Goal: Entertainment & Leisure: Consume media (video, audio)

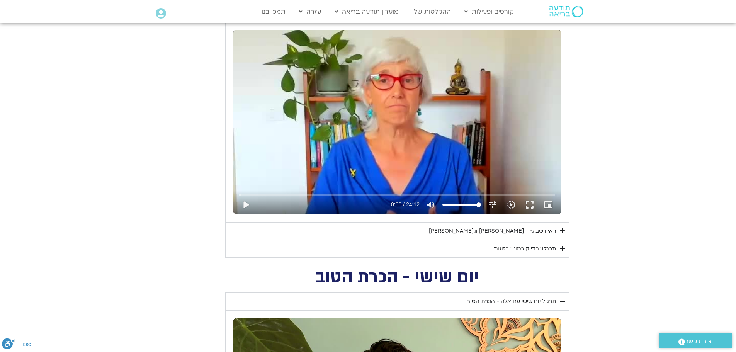
scroll to position [386, 0]
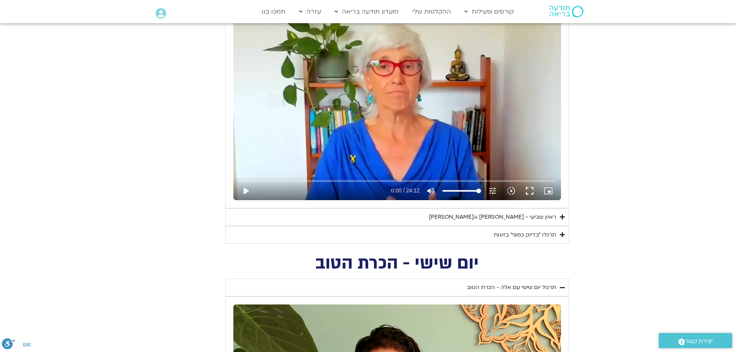
click at [518, 214] on div "ראיון שביעי - [PERSON_NAME] וג[PERSON_NAME]" at bounding box center [492, 216] width 127 height 9
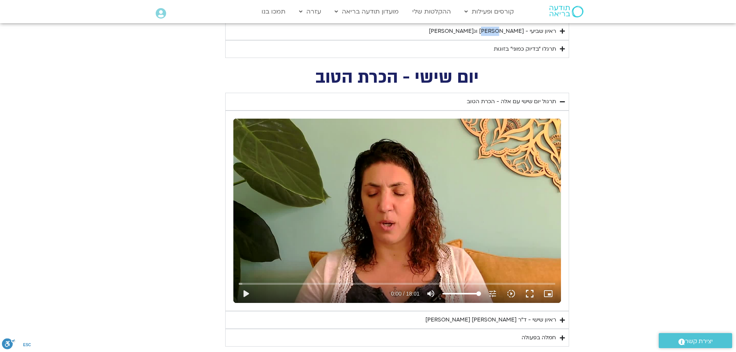
scroll to position [579, 0]
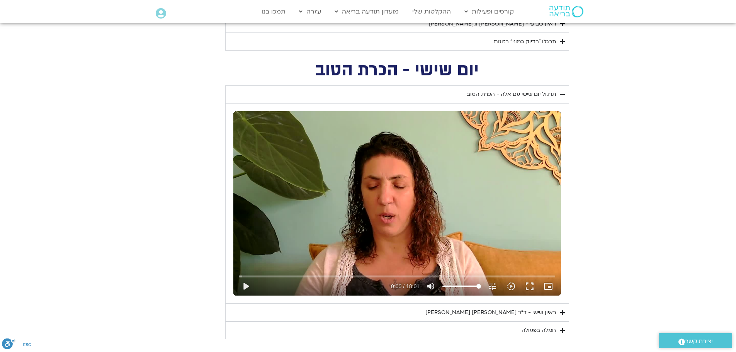
click at [515, 217] on div "Skip Ad 10:10 play_arrow 0:00 / 18:01 volume_up Mute tune Resolution Auto 720p …" at bounding box center [397, 203] width 328 height 184
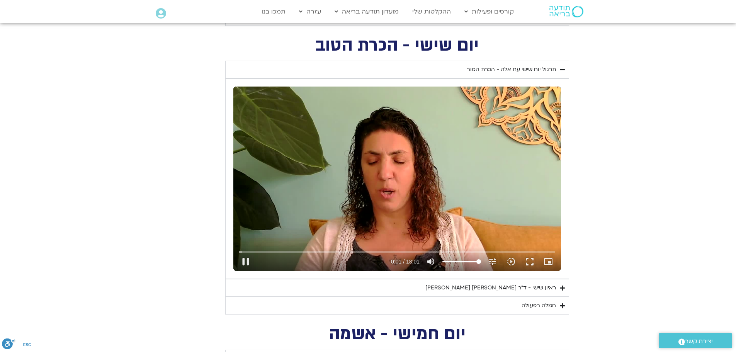
scroll to position [618, 0]
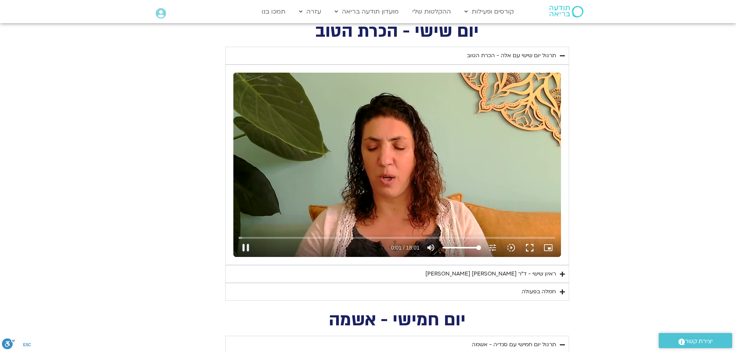
type input "1.563974"
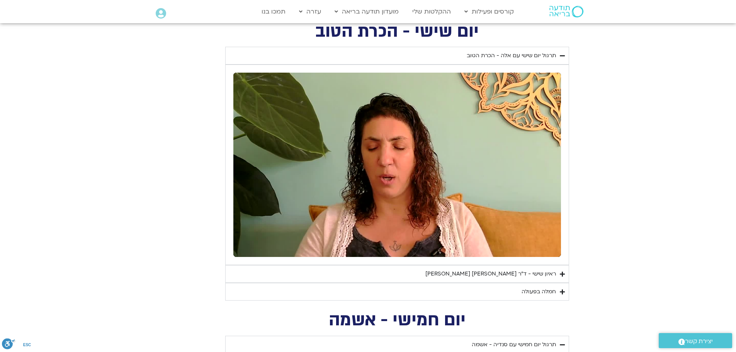
click at [487, 276] on div "ראיון שישי - ד"ר [PERSON_NAME] [PERSON_NAME]" at bounding box center [490, 273] width 131 height 9
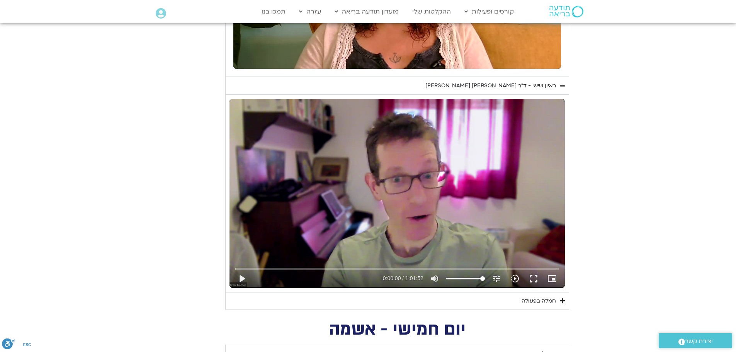
scroll to position [811, 0]
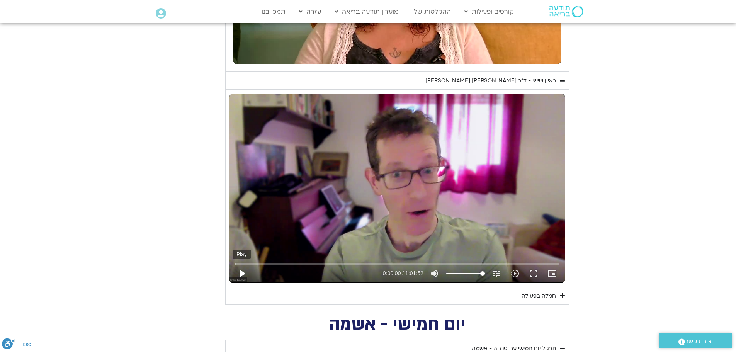
click at [240, 272] on button "play_arrow" at bounding box center [242, 273] width 19 height 19
type input "1.647127"
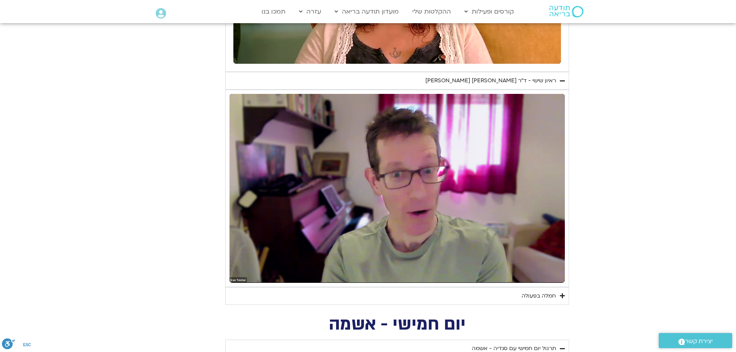
click at [537, 297] on div "חמלה בפעולה" at bounding box center [538, 295] width 34 height 9
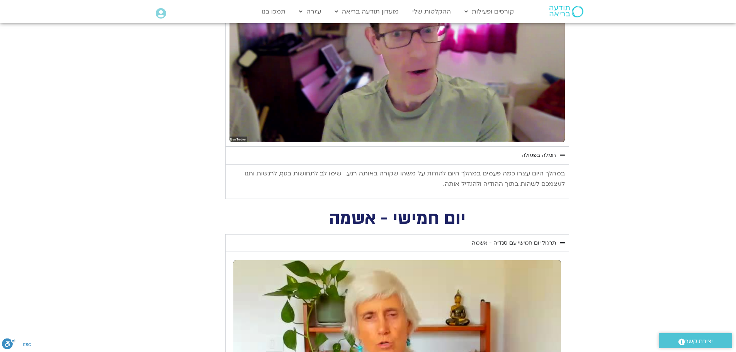
scroll to position [966, 0]
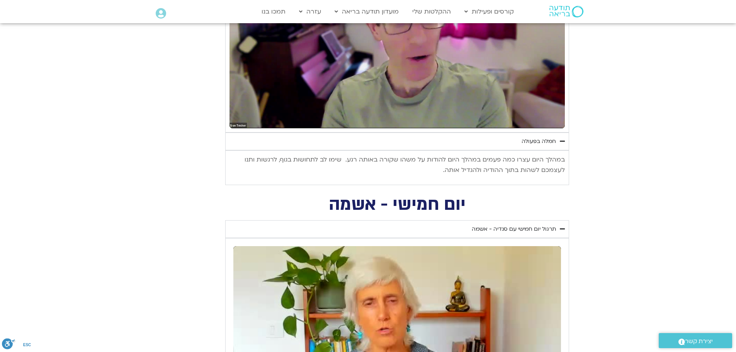
click at [500, 225] on div "תרגול יום חמישי עם סנדיה - אשמה" at bounding box center [514, 228] width 84 height 9
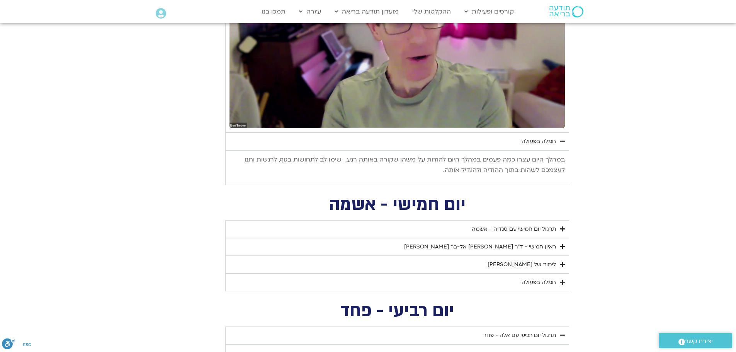
click at [501, 231] on div "תרגול יום חמישי עם סנדיה - אשמה" at bounding box center [514, 228] width 84 height 9
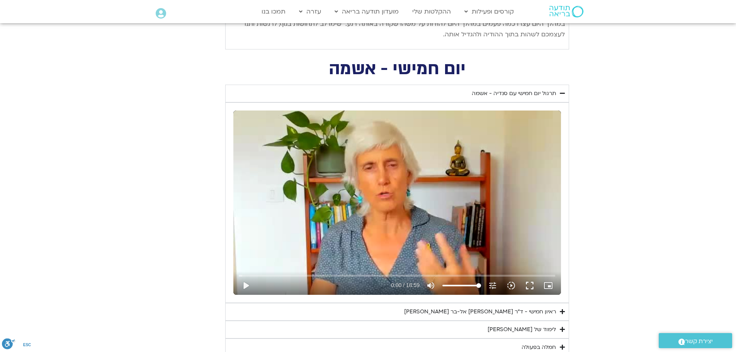
scroll to position [1120, 0]
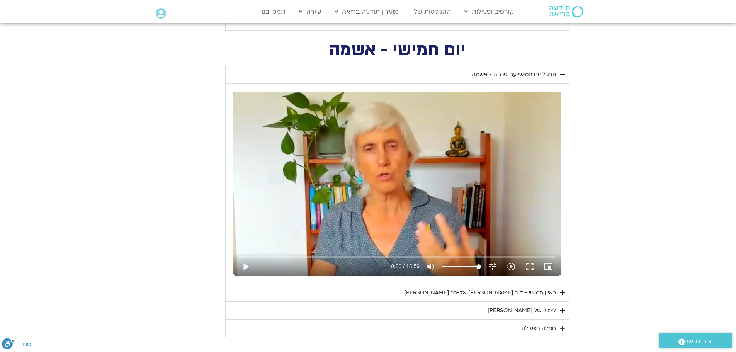
click at [518, 203] on div "Skip Ad 16:17 play_arrow 0:00 / 18:59 volume_up Mute tune Resolution Auto 240p …" at bounding box center [397, 184] width 328 height 184
click at [518, 203] on div "Skip Ad 16:17 pause 0:01 / 18:59 volume_up Mute tune Resolution Auto 240p slow_…" at bounding box center [397, 184] width 328 height 184
type input "1.464849"
click at [554, 263] on button "picture_in_picture_alt Picture-in-Picture Off" at bounding box center [548, 266] width 19 height 19
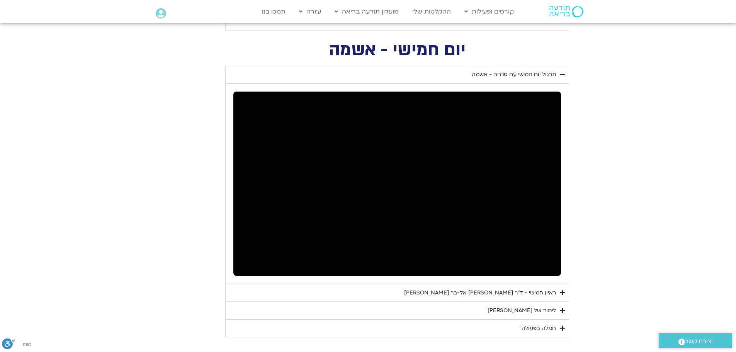
click at [353, 199] on div "Accordion. Open links with Enter or Space, close with Escape, and navigate with…" at bounding box center [397, 184] width 328 height 184
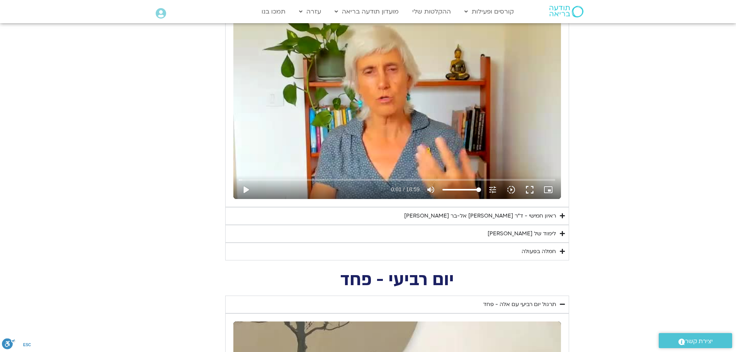
scroll to position [1197, 0]
click at [513, 229] on summary "לימוד של [PERSON_NAME]" at bounding box center [397, 233] width 344 height 18
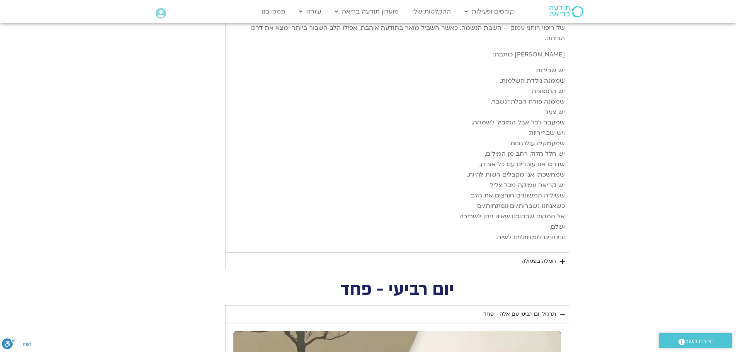
scroll to position [1970, 0]
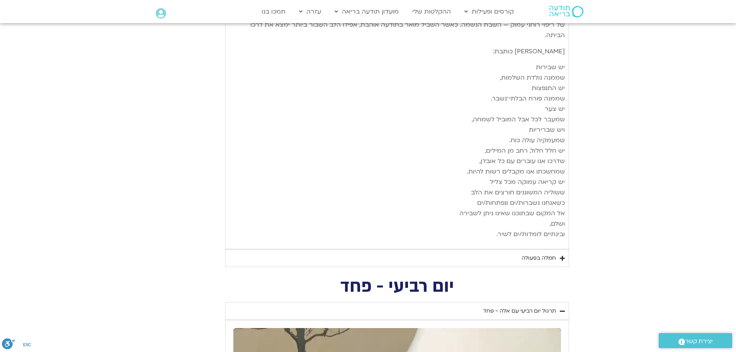
click at [527, 253] on div "חמלה בפעולה" at bounding box center [538, 257] width 34 height 9
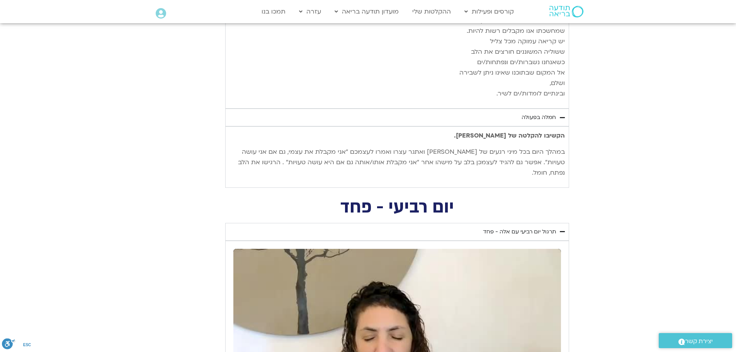
scroll to position [2124, 0]
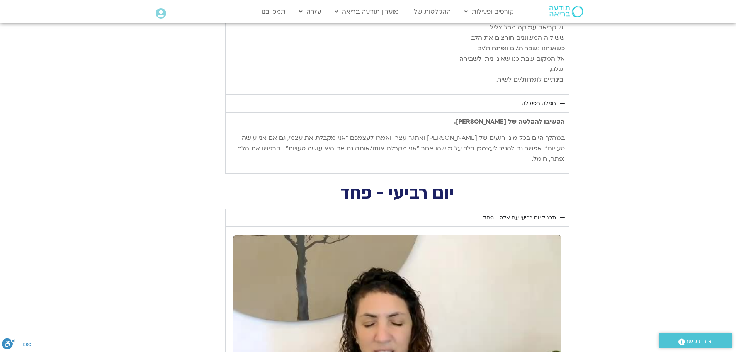
click at [509, 213] on div "תרגול יום רביעי עם אלה - פחד" at bounding box center [519, 217] width 73 height 9
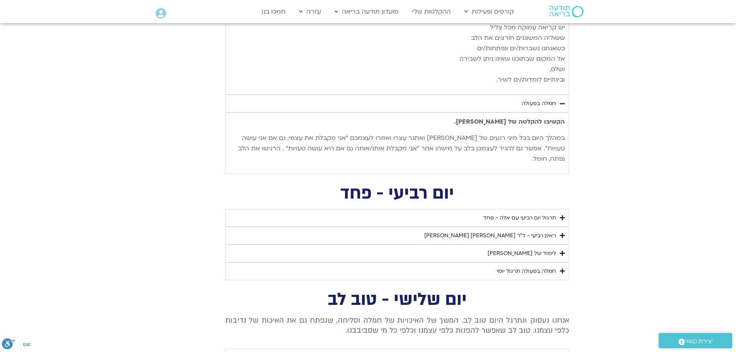
click at [528, 213] on div "תרגול יום רביעי עם אלה - פחד" at bounding box center [519, 217] width 73 height 9
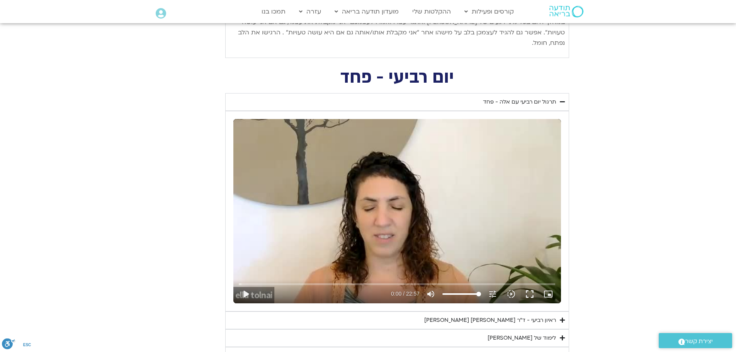
scroll to position [2279, 0]
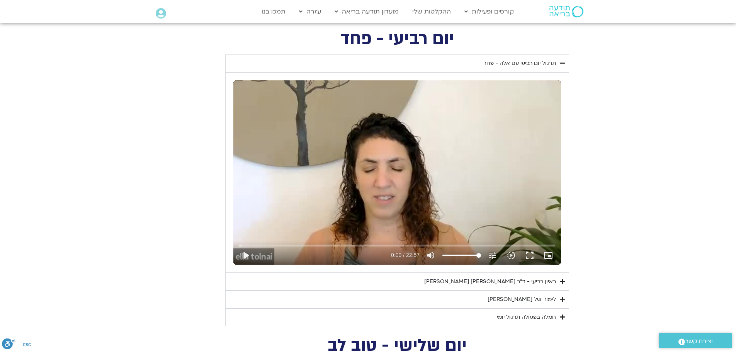
click at [499, 277] on div "ראיון רביעי - ד"ר [PERSON_NAME] [PERSON_NAME]" at bounding box center [490, 281] width 132 height 9
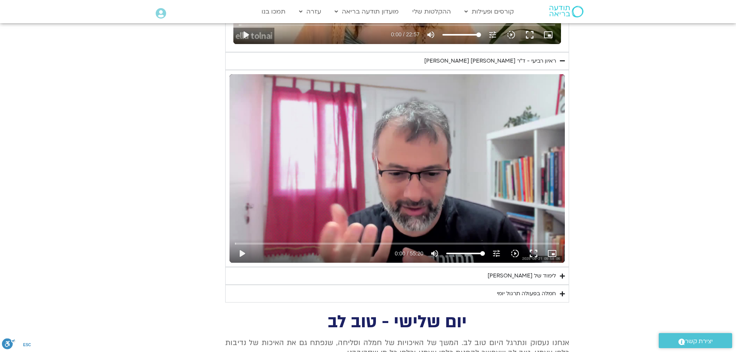
scroll to position [2511, 0]
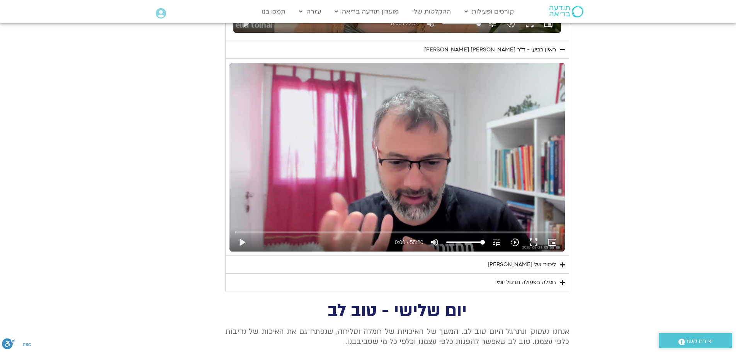
click at [536, 260] on div "לימוד של [PERSON_NAME]" at bounding box center [521, 264] width 68 height 9
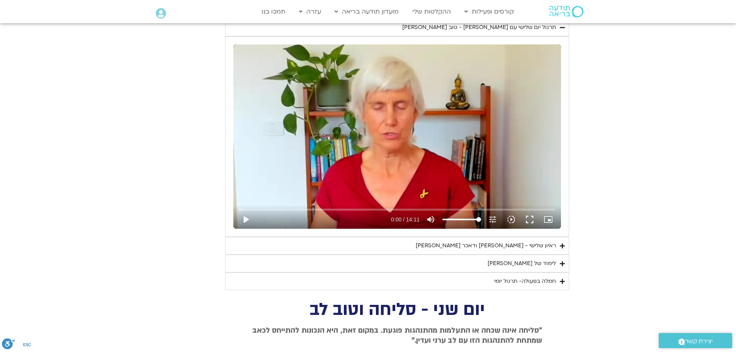
scroll to position [3438, 0]
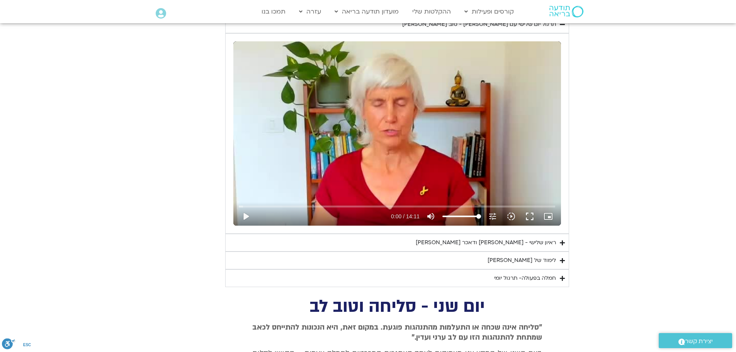
click at [516, 251] on summary "לימוד של [PERSON_NAME]" at bounding box center [397, 260] width 344 height 18
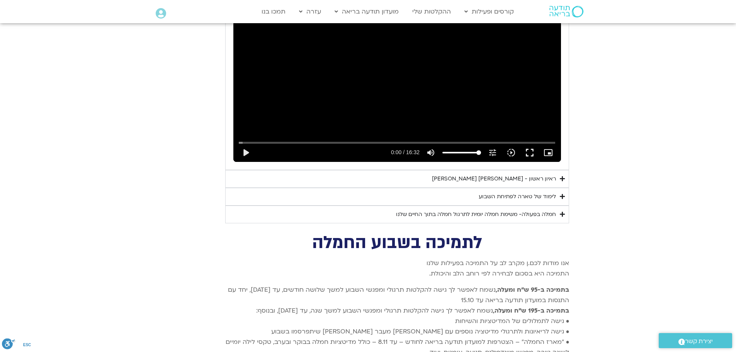
scroll to position [4403, 0]
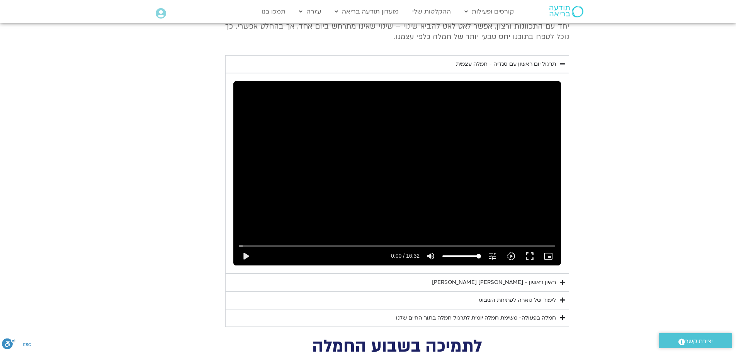
click at [461, 313] on div "חמלה בפעולה- משימת חמלה יומית לתרגול חמלה בתוך החיים שלנו" at bounding box center [476, 317] width 160 height 9
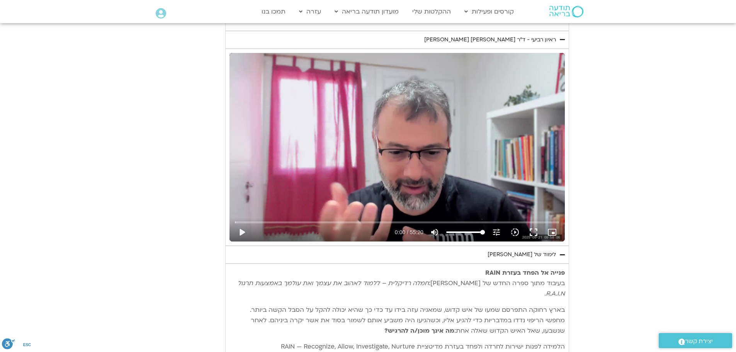
scroll to position [2472, 0]
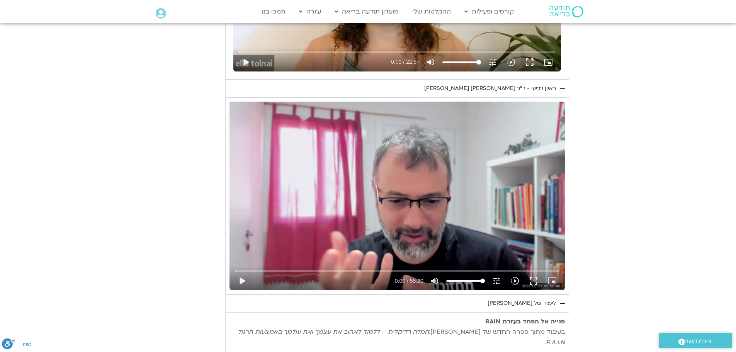
click at [267, 102] on div "Skip Ad play_arrow 0:00 / 55:20 volume_up Mute tune Resolution Auto 720p slow_m…" at bounding box center [396, 196] width 335 height 188
click at [242, 272] on button "pause" at bounding box center [242, 281] width 19 height 19
type input "1.971498"
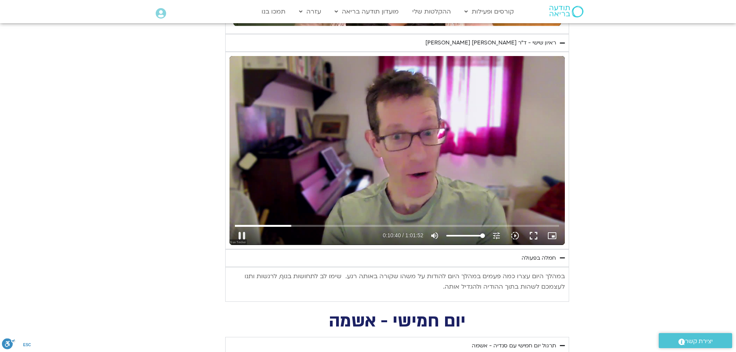
scroll to position [850, 0]
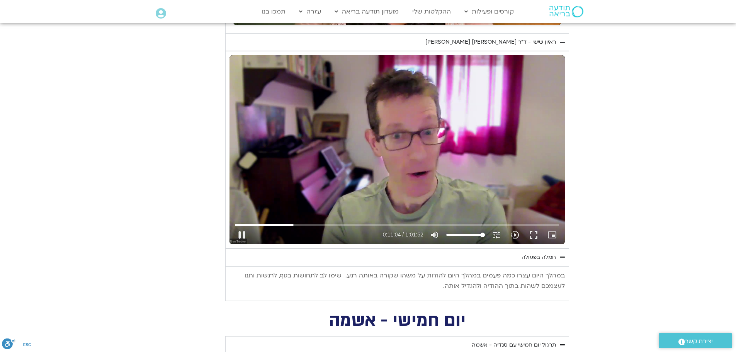
click at [342, 181] on div "Skip Ad 13:10 pause 0:11:04 / 1:01:52 volume_up Mute tune Resolution Auto 720p …" at bounding box center [396, 149] width 335 height 188
type input "664.927439"
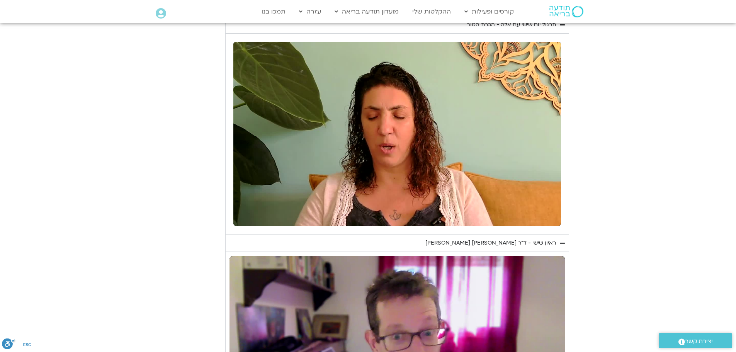
scroll to position [657, 0]
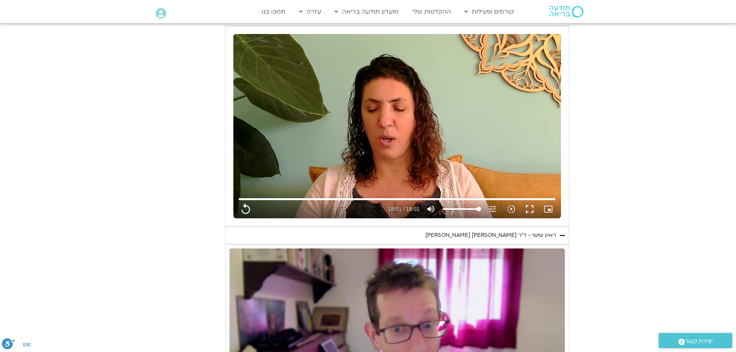
type input "1081.16"
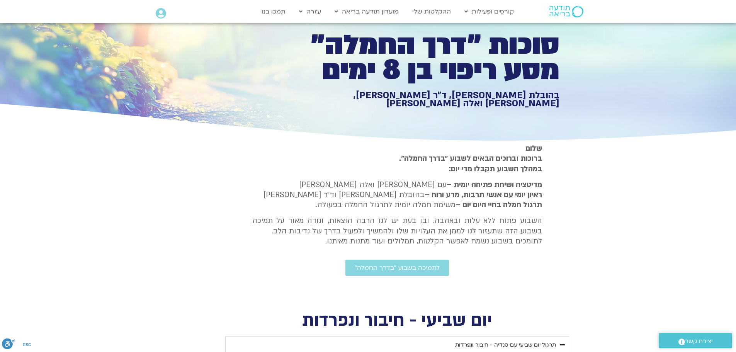
scroll to position [40, 0]
